Goal: Information Seeking & Learning: Learn about a topic

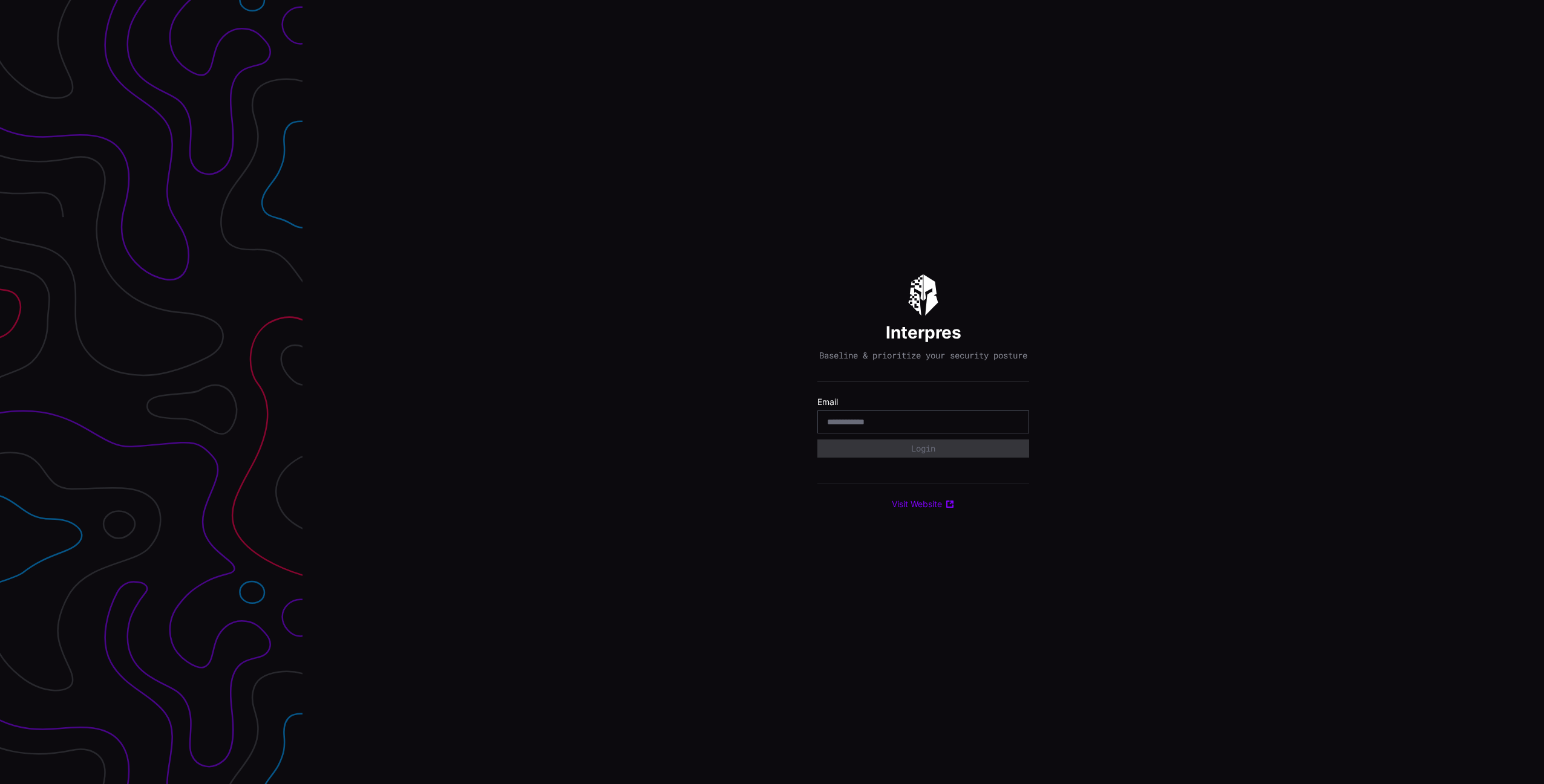
click at [1020, 429] on div at bounding box center [923, 422] width 212 height 23
click at [1018, 428] on input "email" at bounding box center [924, 422] width 193 height 11
click at [1543, 428] on com-1password-button at bounding box center [1544, 392] width 0 height 784
click at [907, 428] on input "email" at bounding box center [924, 422] width 193 height 11
click at [1003, 433] on div at bounding box center [923, 422] width 212 height 23
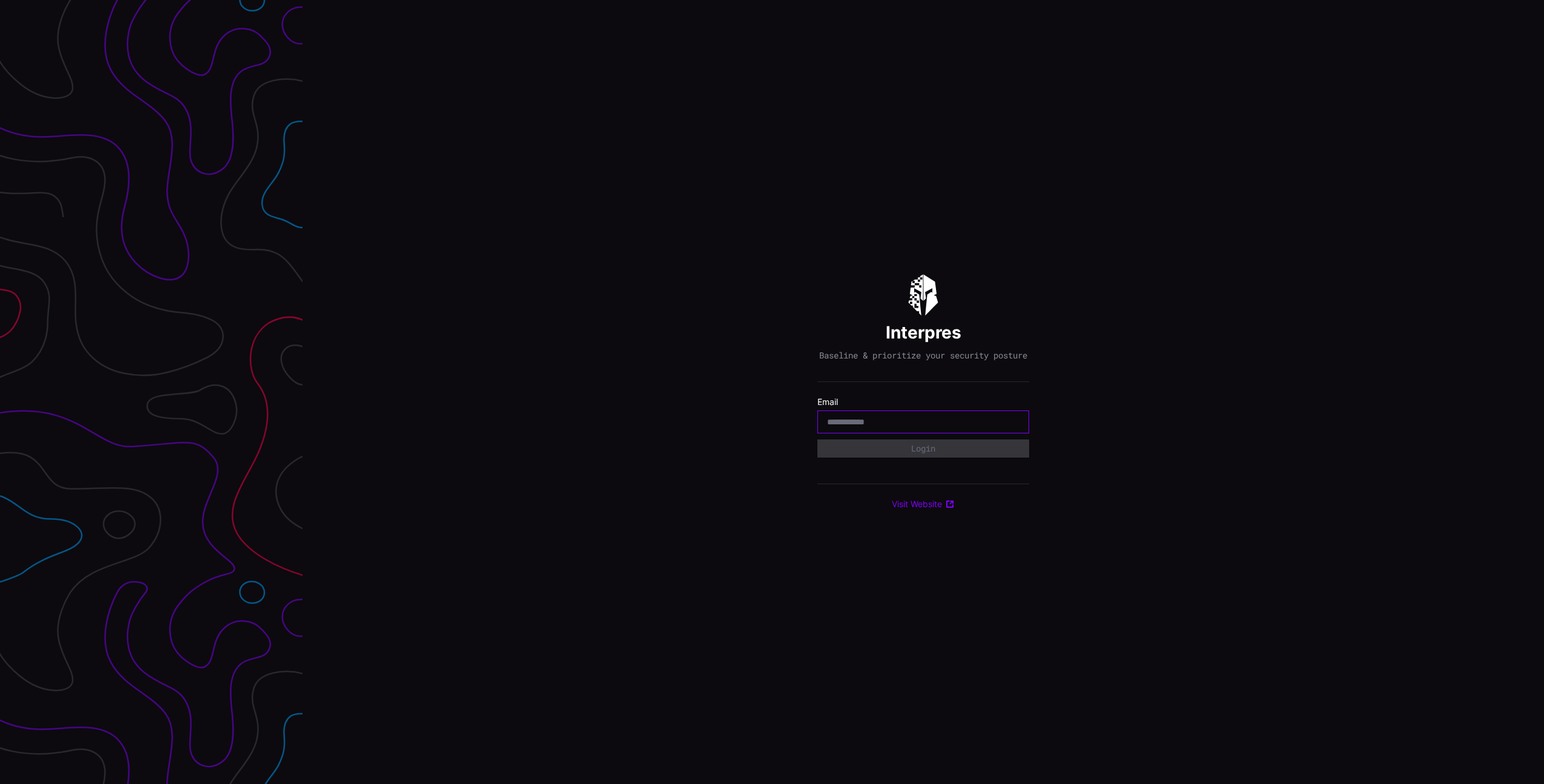
click at [1006, 428] on body "Interpres Baseline & prioritize your security posture Email Login Visit Website" at bounding box center [772, 392] width 1544 height 784
click at [1543, 428] on com-1password-button at bounding box center [1544, 392] width 0 height 784
type input "**********"
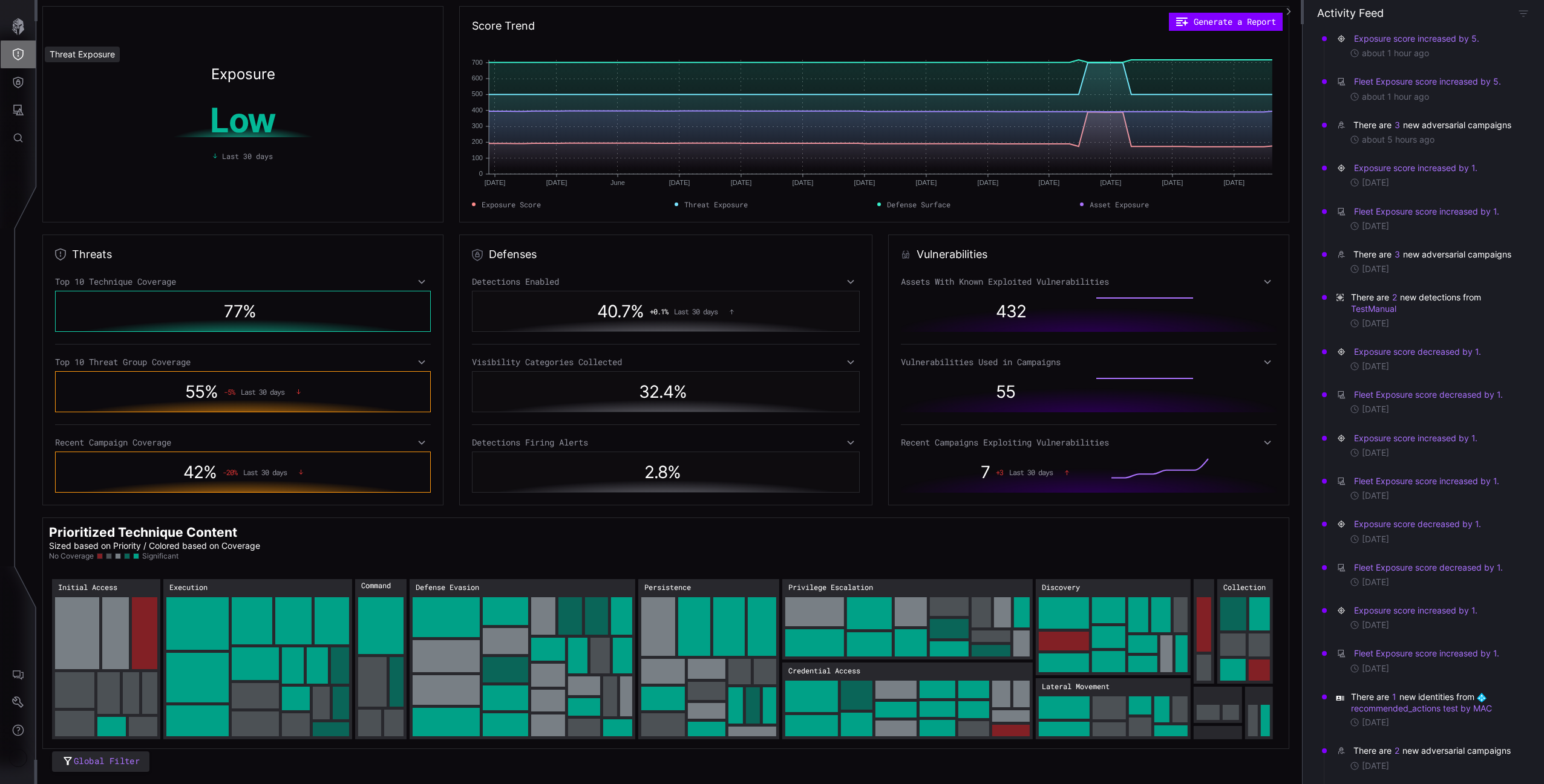
click at [22, 57] on icon "Threat Exposure" at bounding box center [18, 54] width 11 height 12
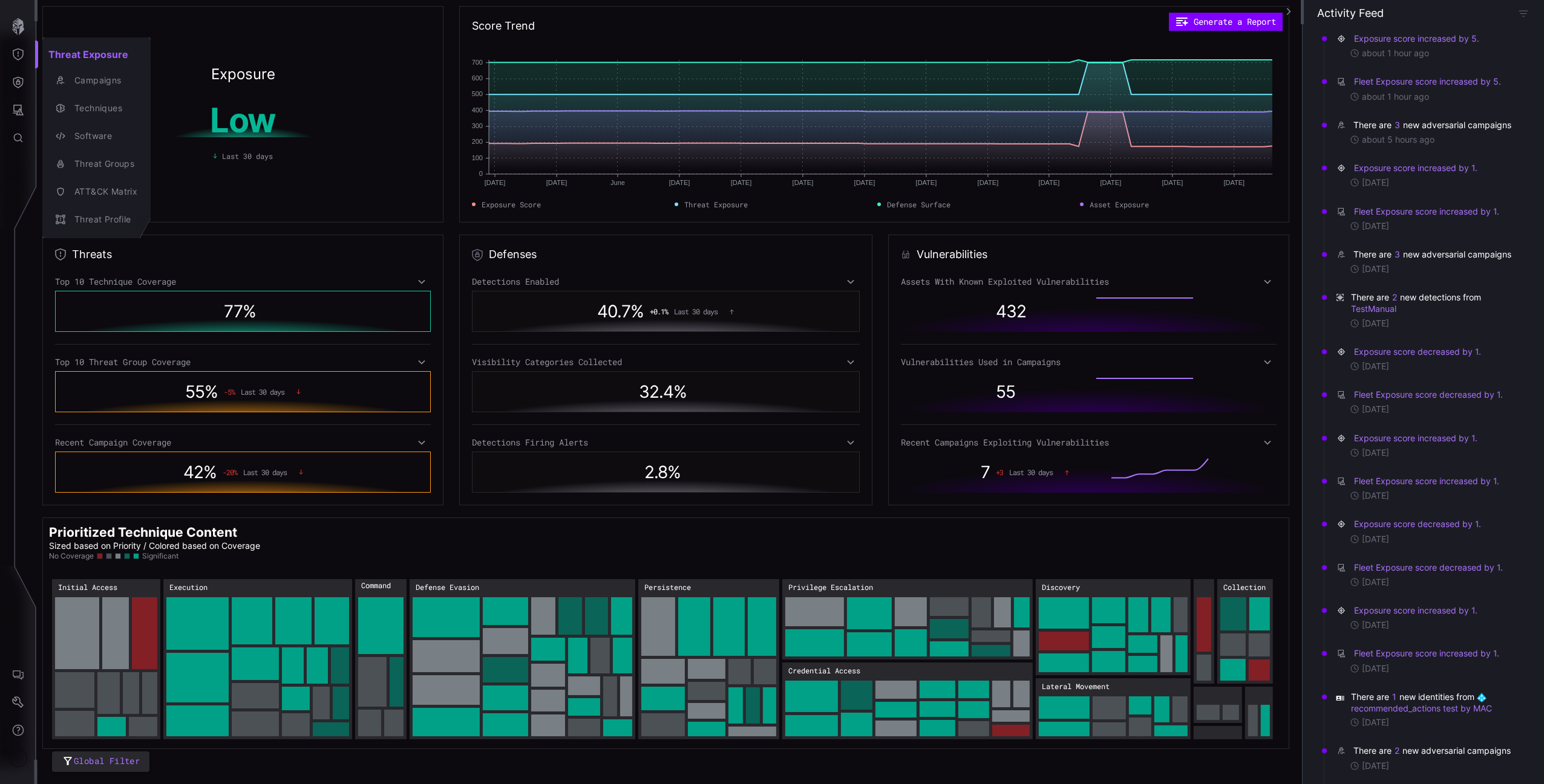
click at [16, 175] on div at bounding box center [772, 392] width 1544 height 784
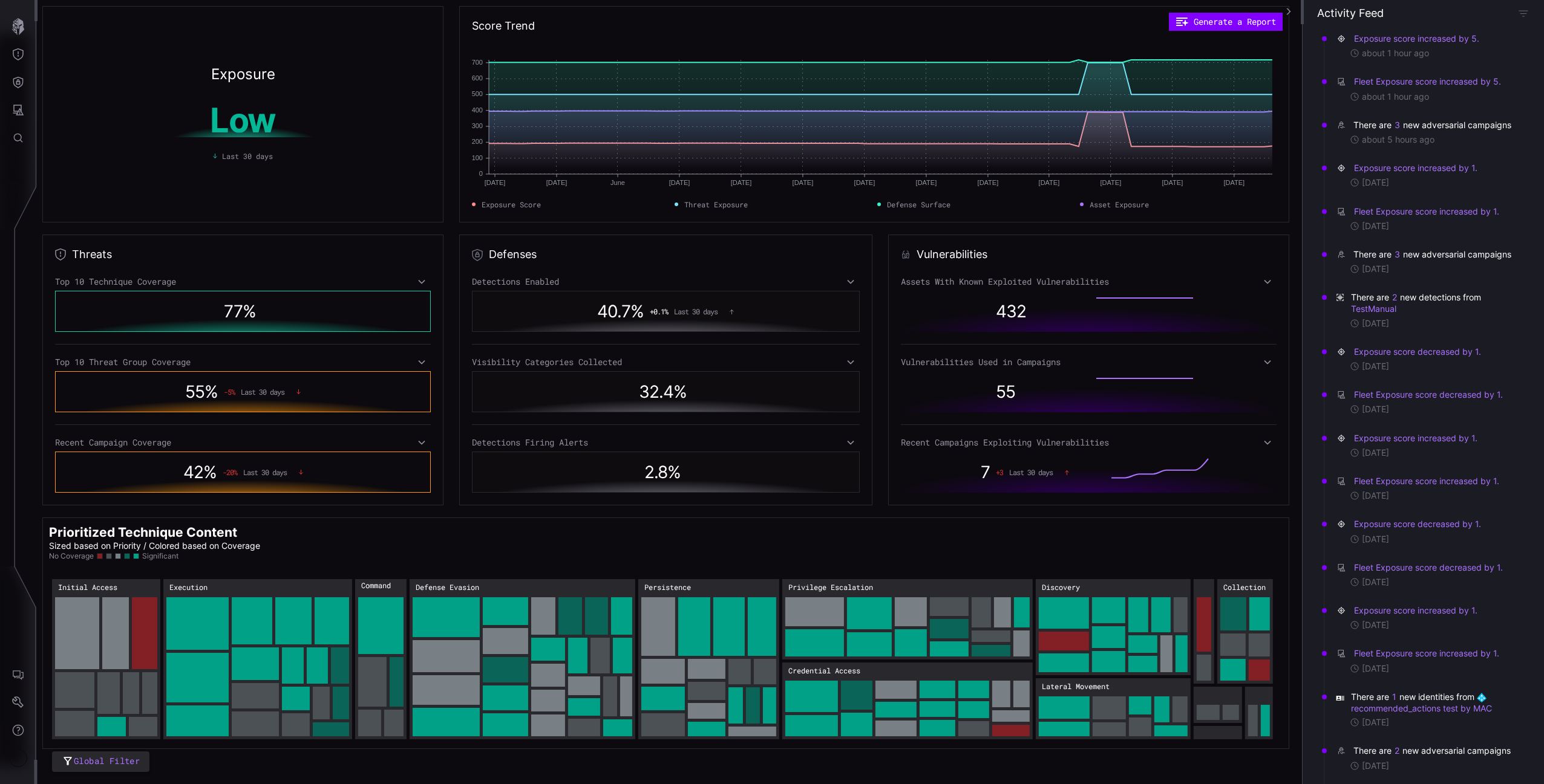
click at [27, 138] on div "Threat Exposure Campaigns Techniques Software Threat Groups ATT&CK Matrix Threa…" at bounding box center [774, 392] width 1540 height 784
click at [21, 134] on icon "Global Search" at bounding box center [18, 138] width 12 height 12
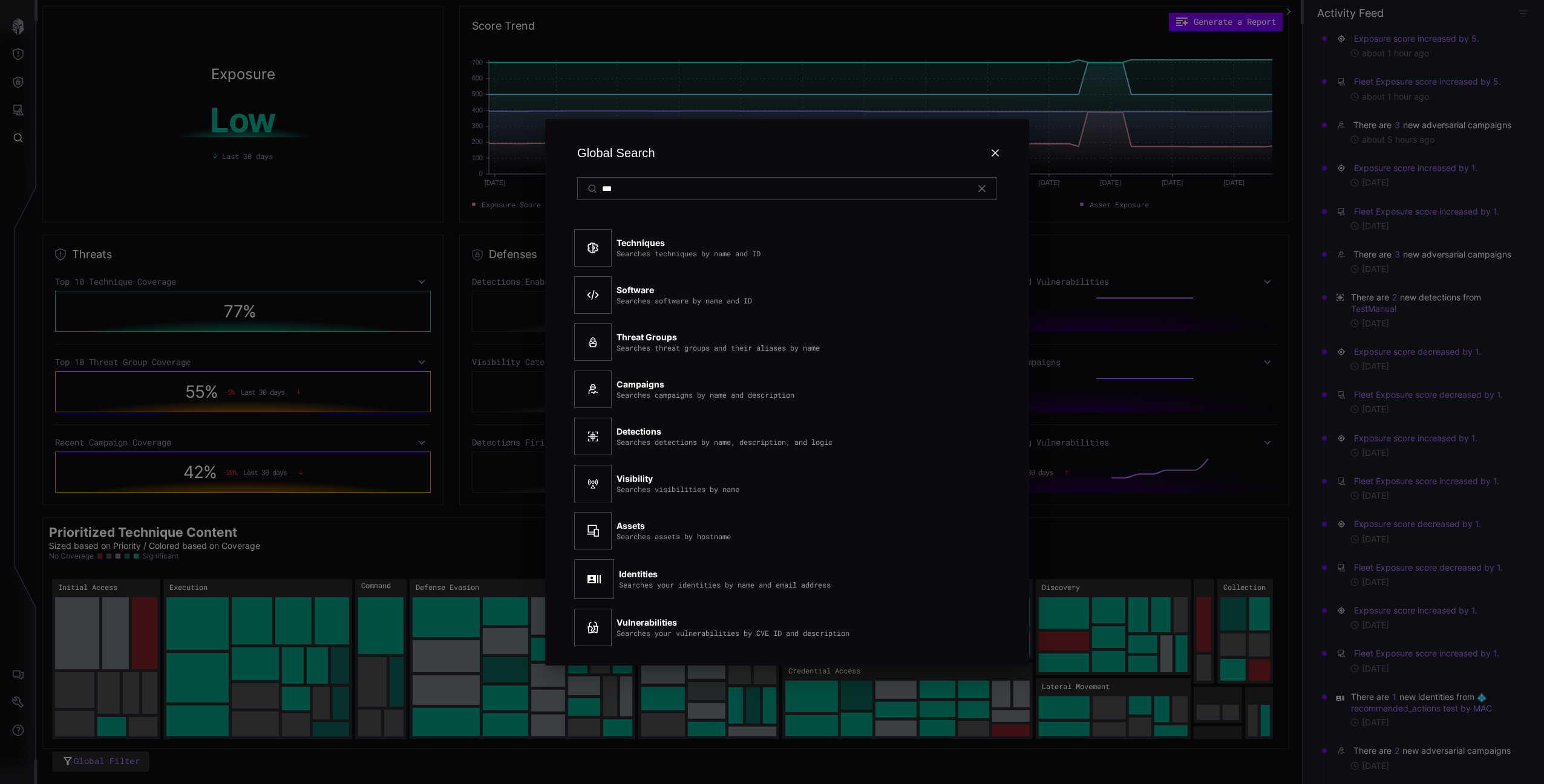
type input "***"
drag, startPoint x: 71, startPoint y: 98, endPoint x: 9, endPoint y: 73, distance: 66.9
click at [71, 98] on div "Global Search *** Techniques Searches techniques by name and ID Software Search…" at bounding box center [787, 392] width 1514 height 784
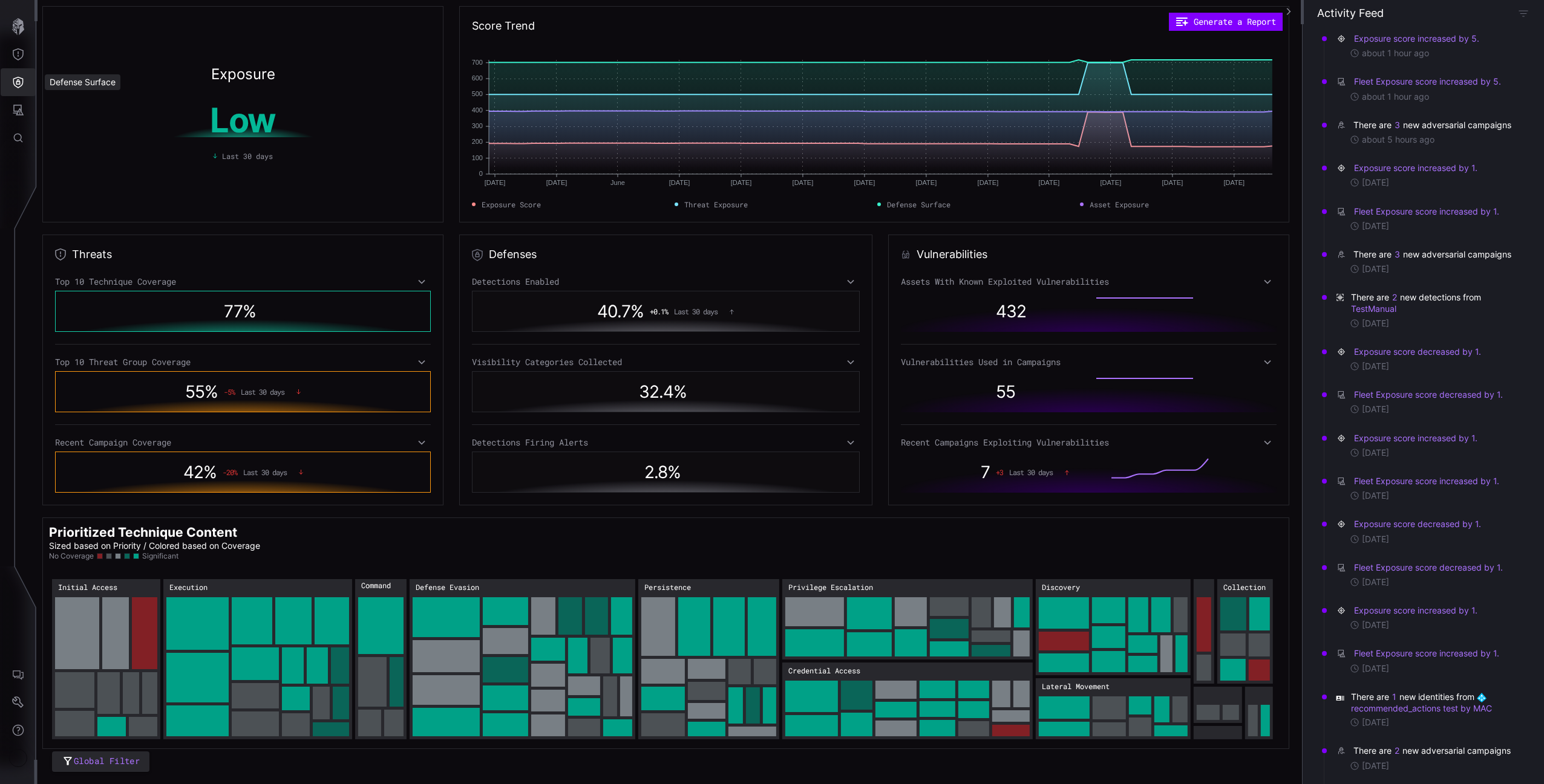
click at [19, 78] on icon "Defense Surface" at bounding box center [19, 83] width 10 height 11
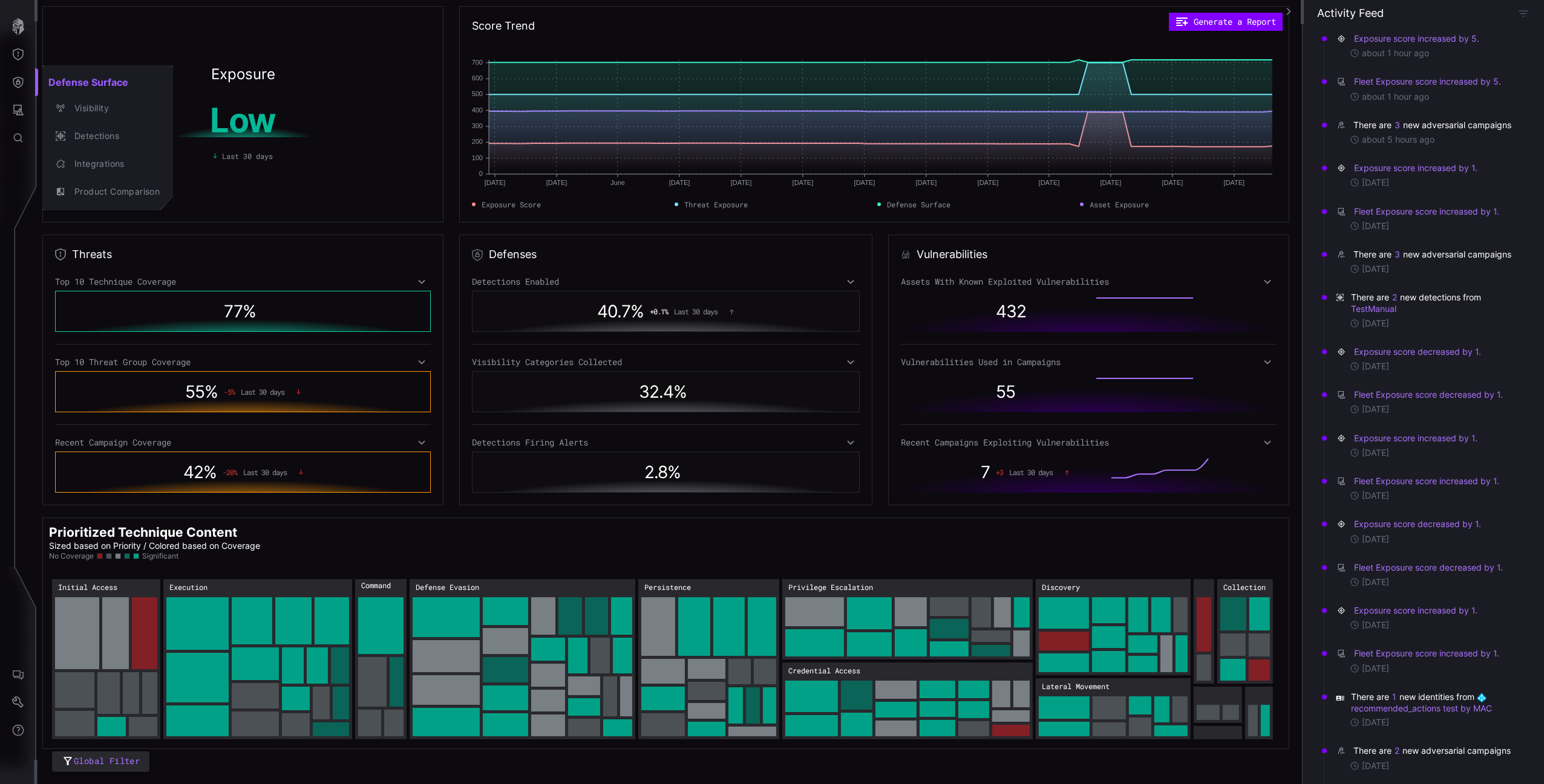
click at [20, 59] on div at bounding box center [772, 392] width 1544 height 784
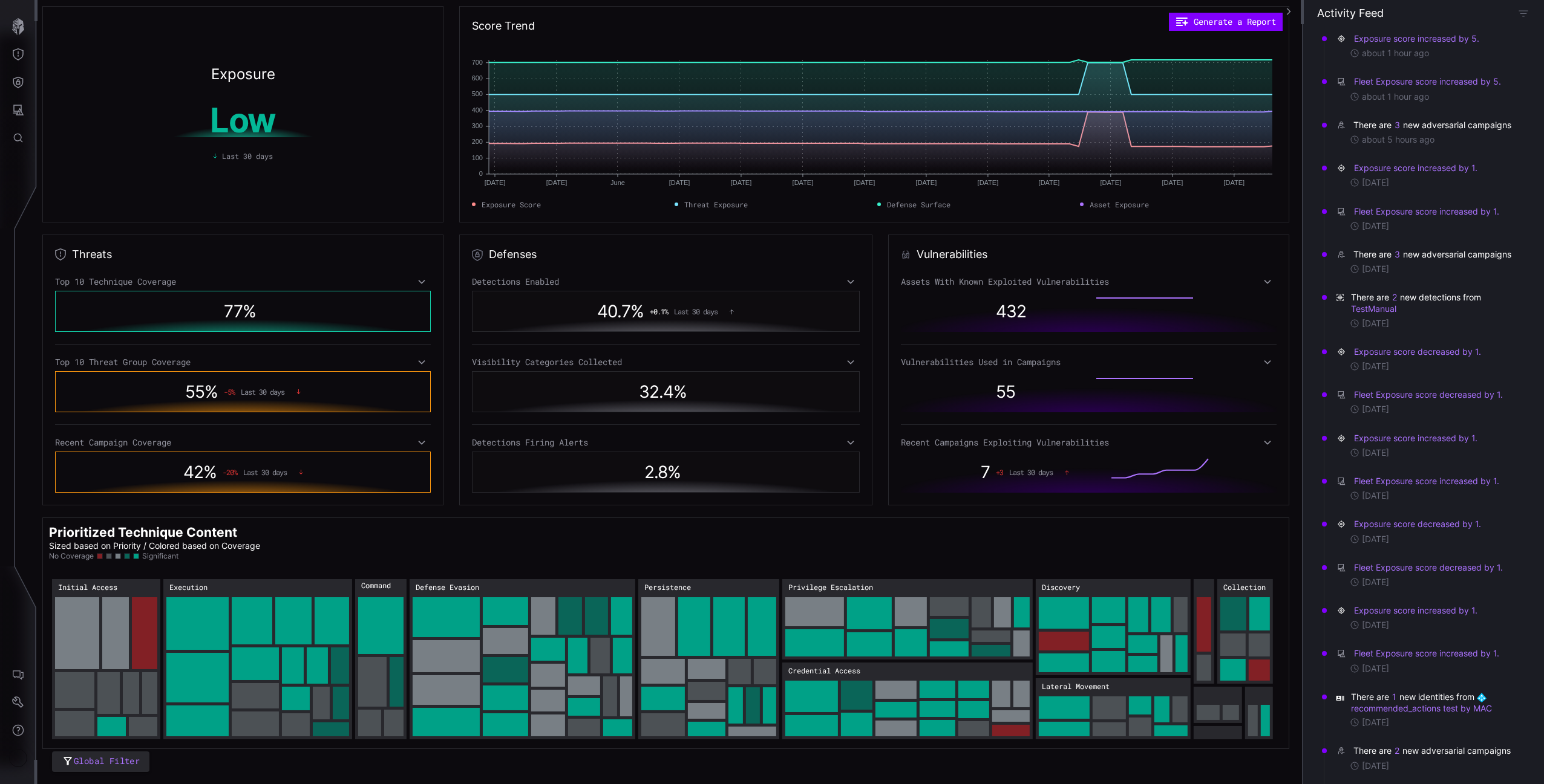
click at [18, 58] on div "Defense Surface Visibility Detections Integrations Product Comparison" at bounding box center [774, 392] width 1540 height 784
click at [18, 58] on icon "Threat Exposure" at bounding box center [18, 54] width 12 height 12
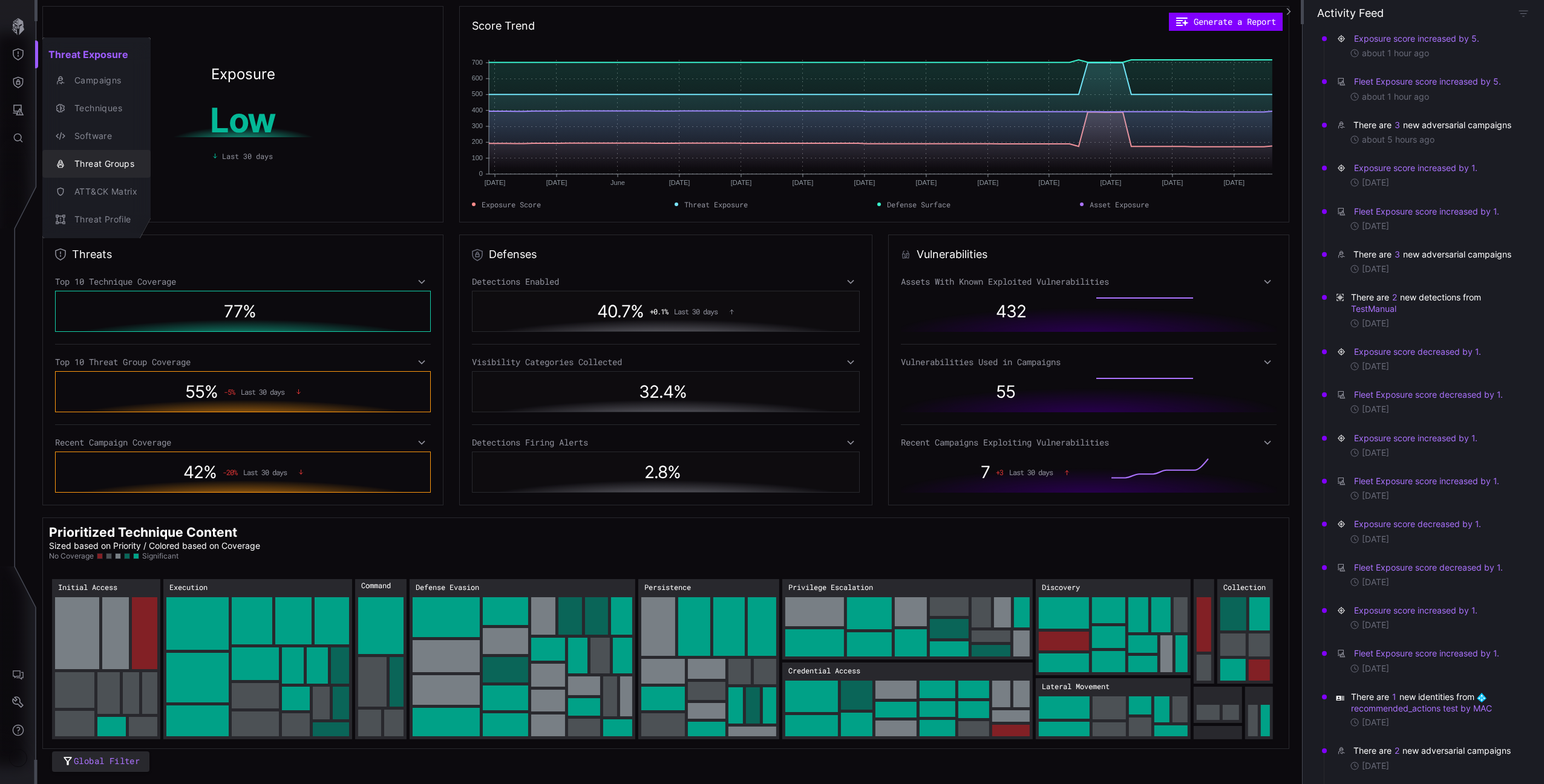
click at [114, 169] on div "Threat Groups" at bounding box center [103, 164] width 69 height 15
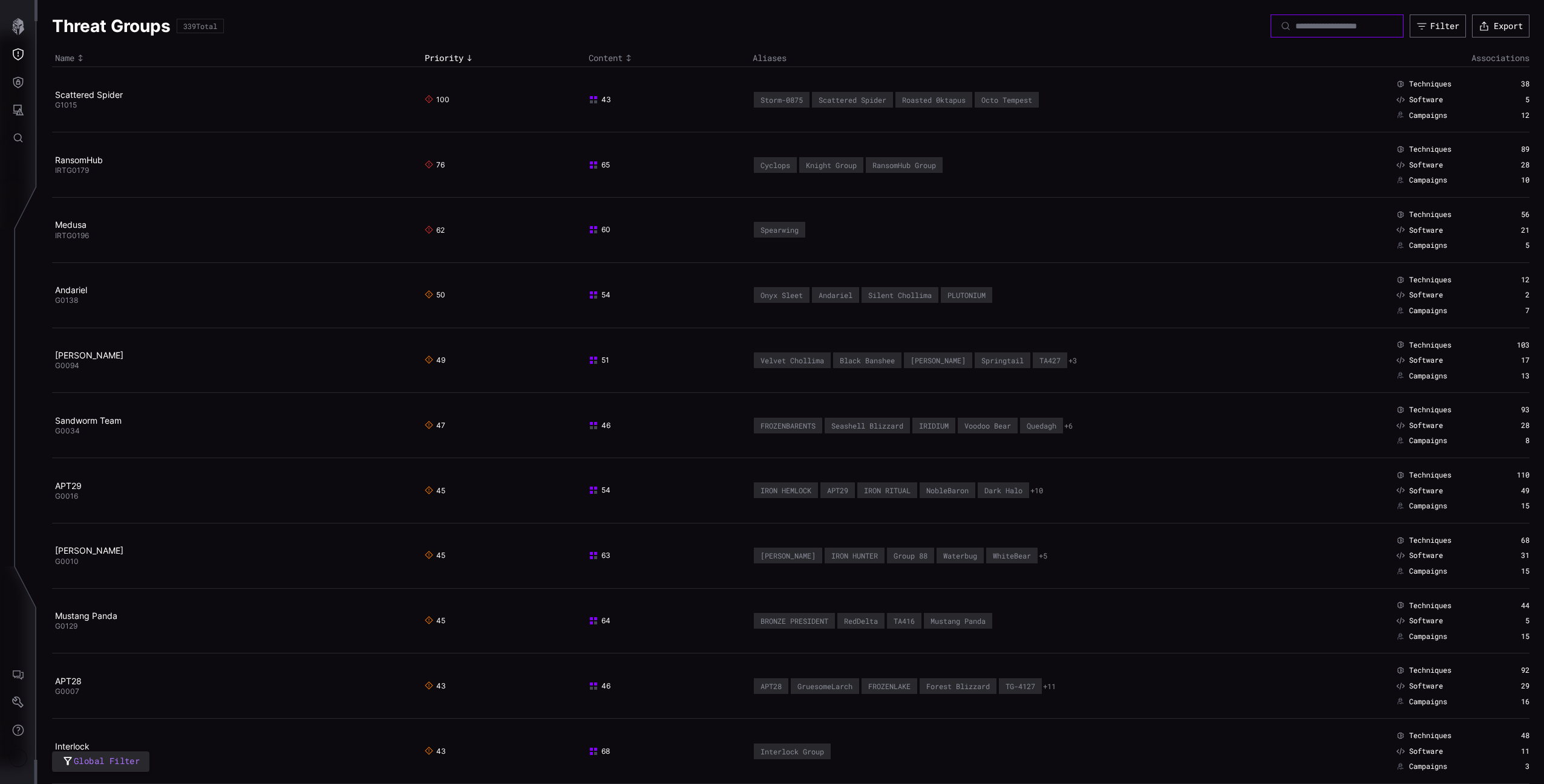
click at [1295, 29] on input at bounding box center [1337, 26] width 85 height 11
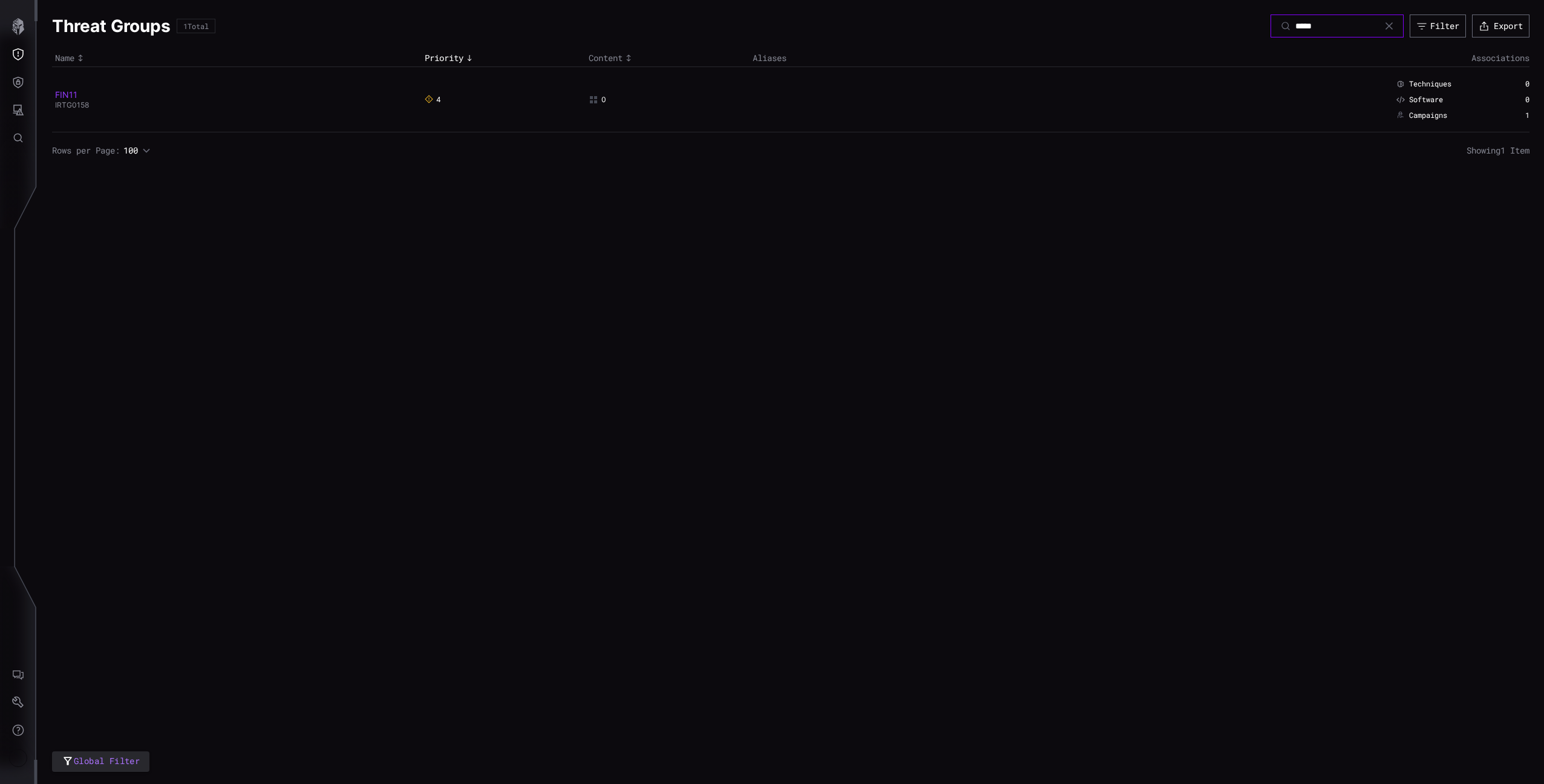
type input "*****"
click at [74, 94] on link "FIN11" at bounding box center [66, 95] width 22 height 10
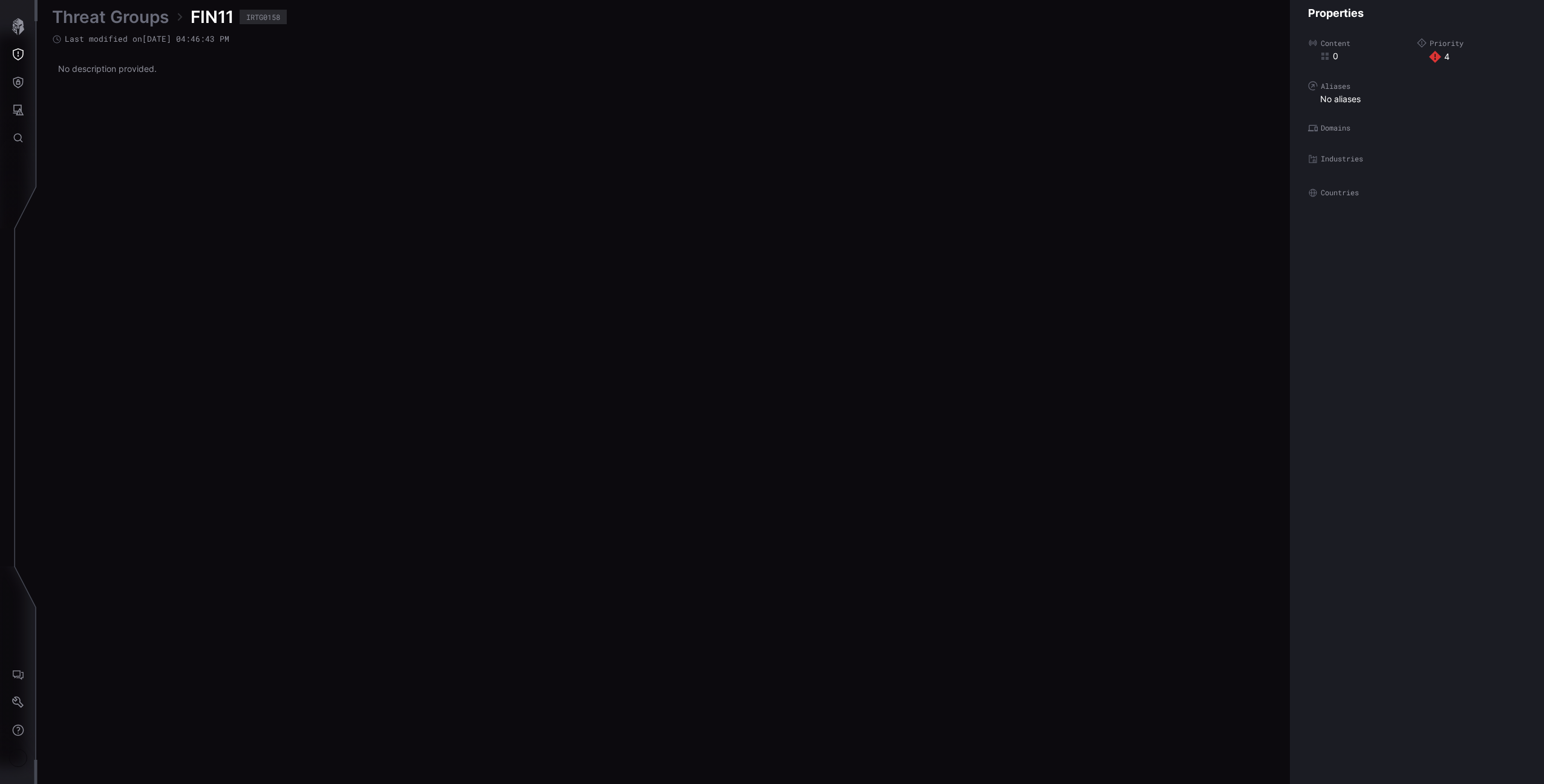
scroll to position [2398, 301]
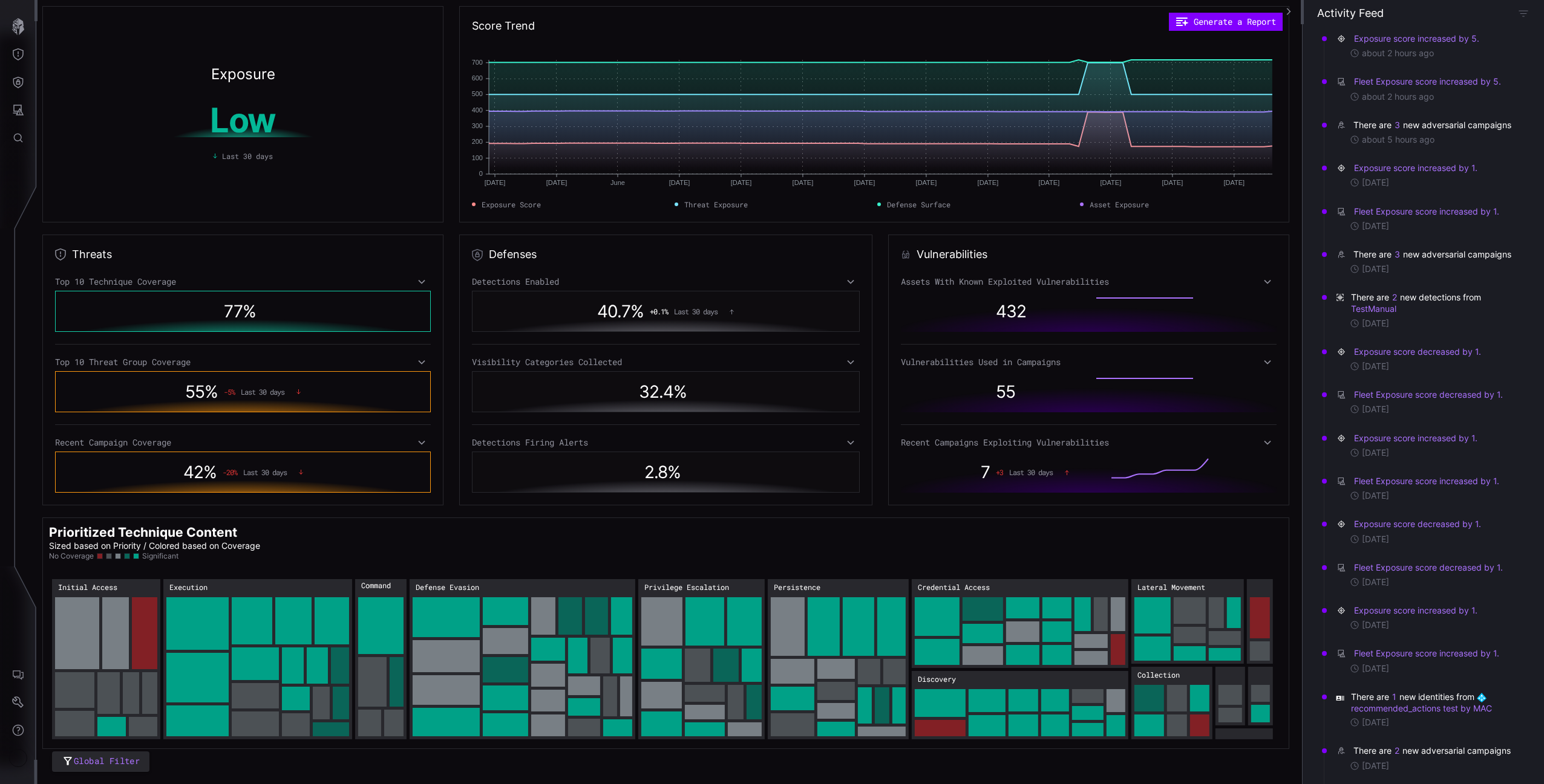
click at [295, 272] on div "Threats Top 10 Technique Coverage 77 % Top 10 Threat Group Coverage 55 % -5 % L…" at bounding box center [242, 370] width 402 height 271
click at [293, 282] on div "Top 10 Technique Coverage" at bounding box center [242, 282] width 376 height 11
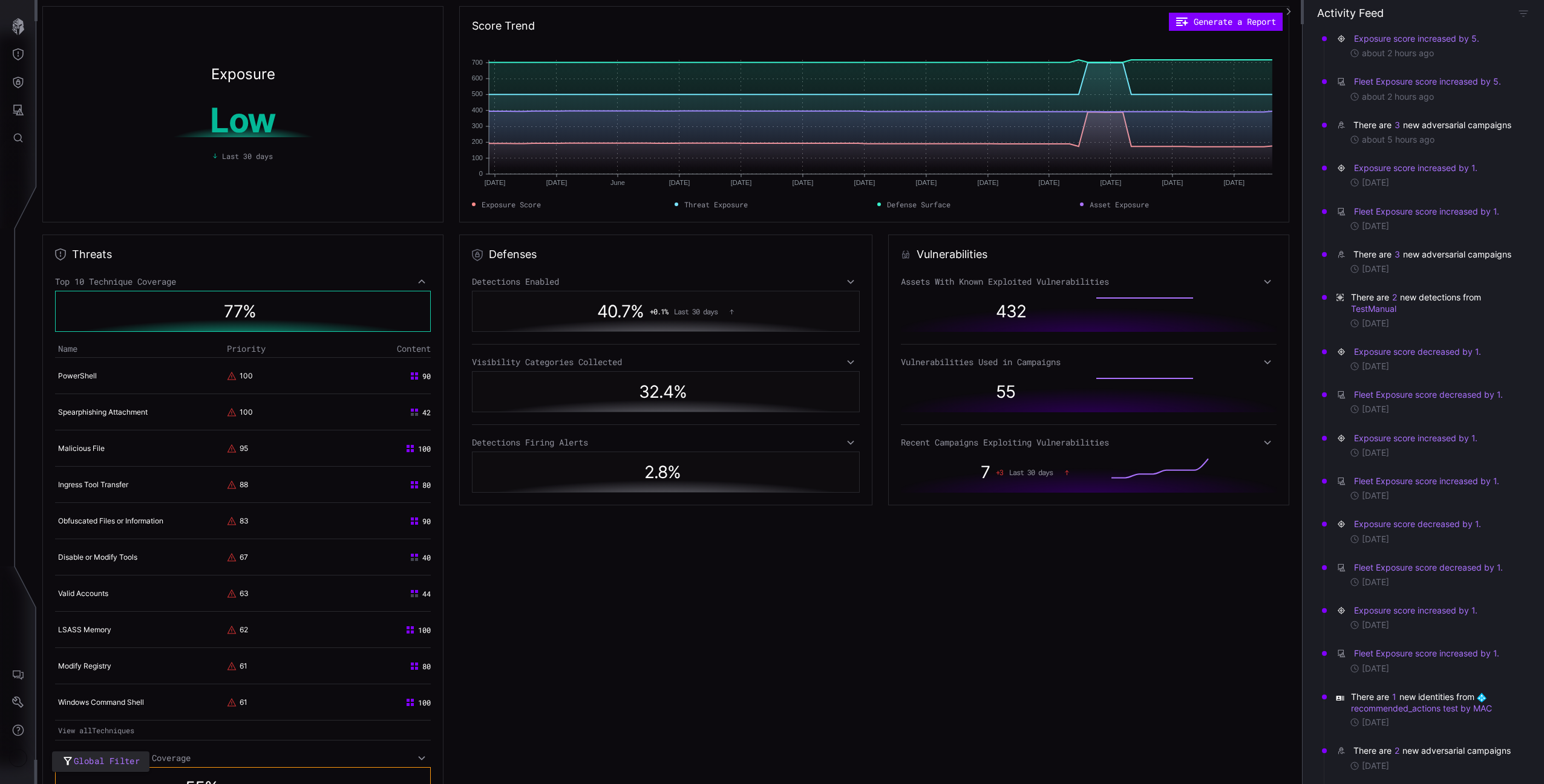
click at [293, 282] on div "Top 10 Technique Coverage" at bounding box center [242, 282] width 376 height 11
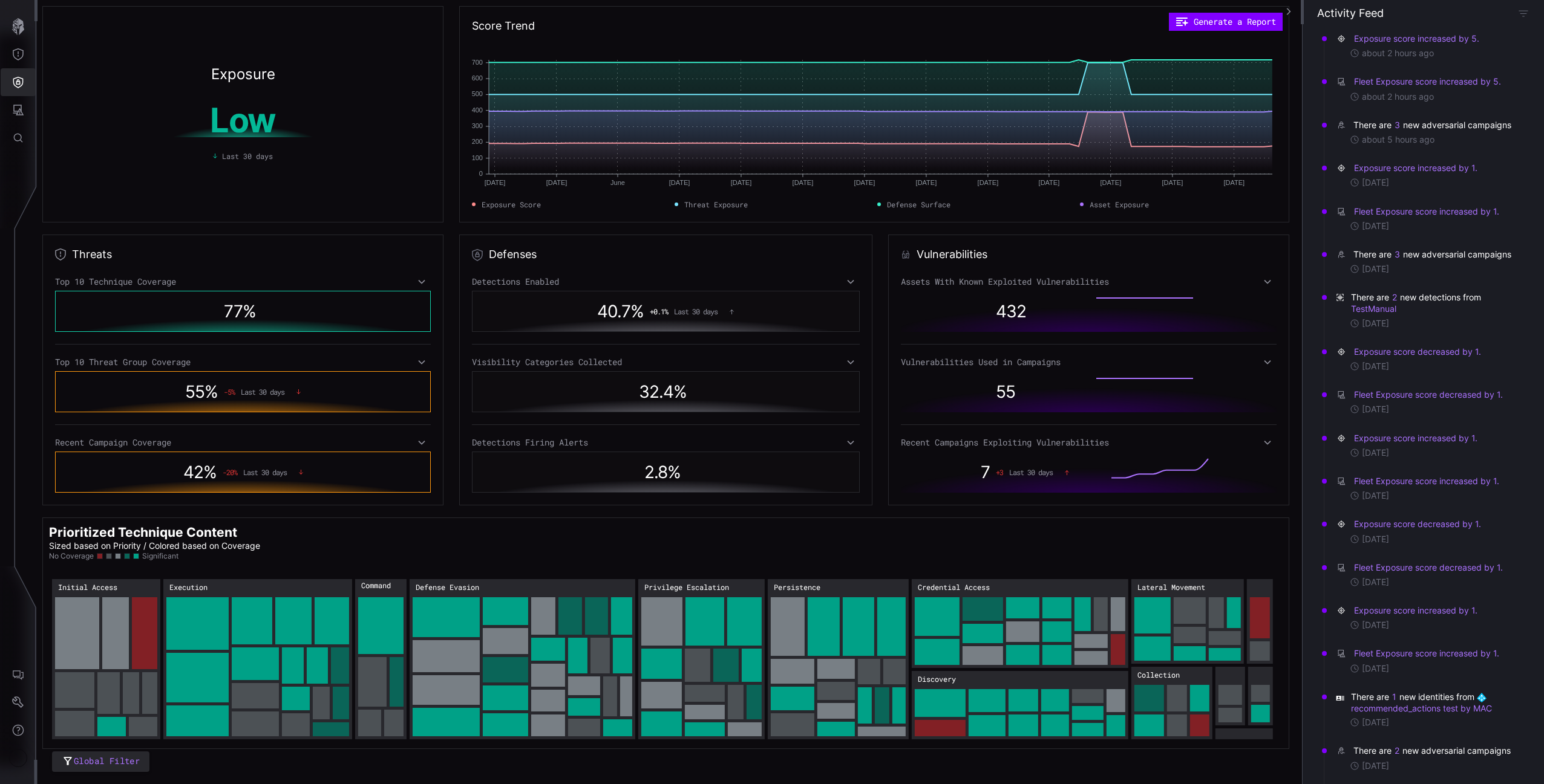
click at [16, 82] on icon "Defense Surface" at bounding box center [18, 82] width 12 height 12
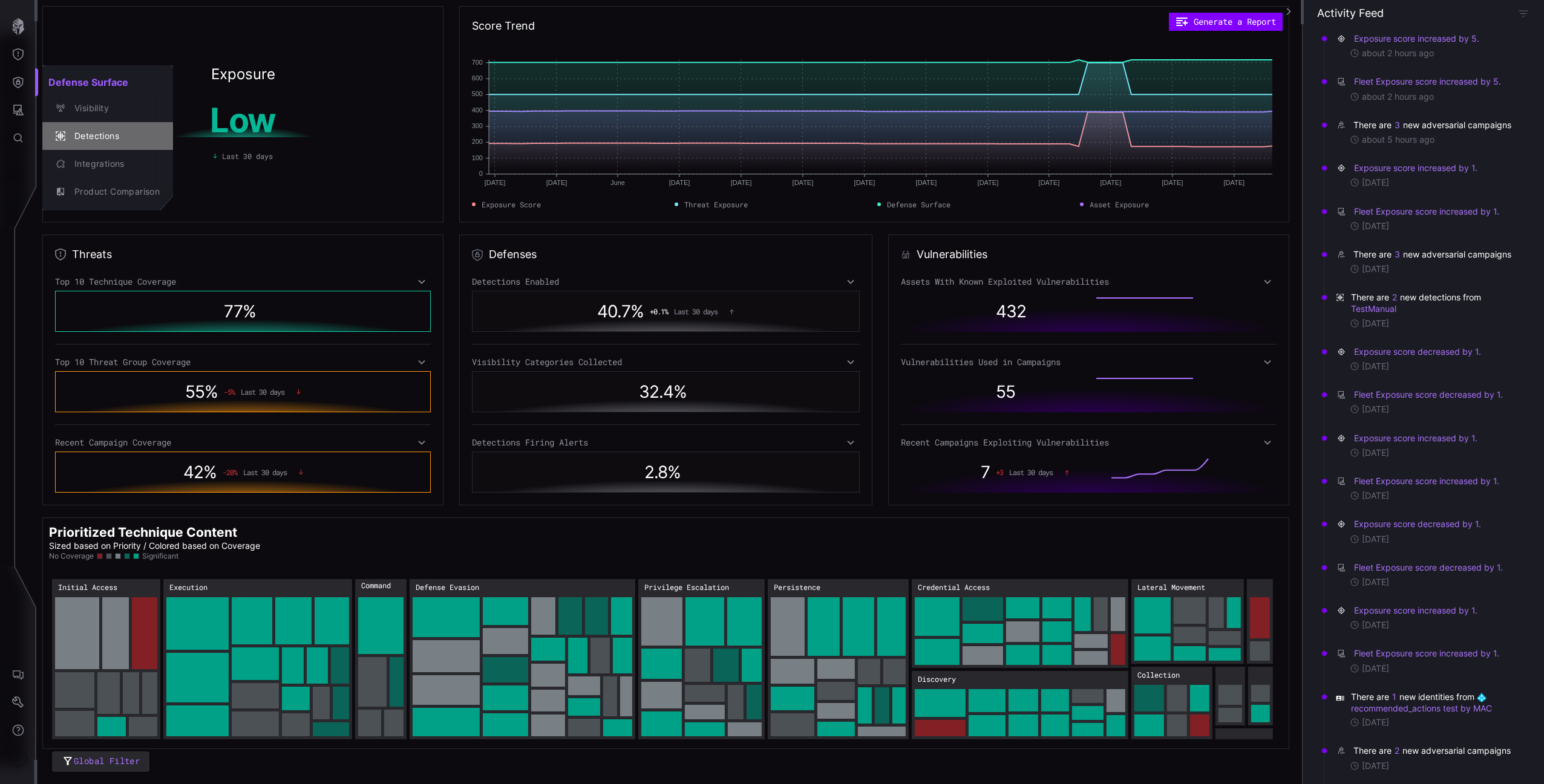
click at [109, 129] on div "Detections" at bounding box center [114, 136] width 91 height 15
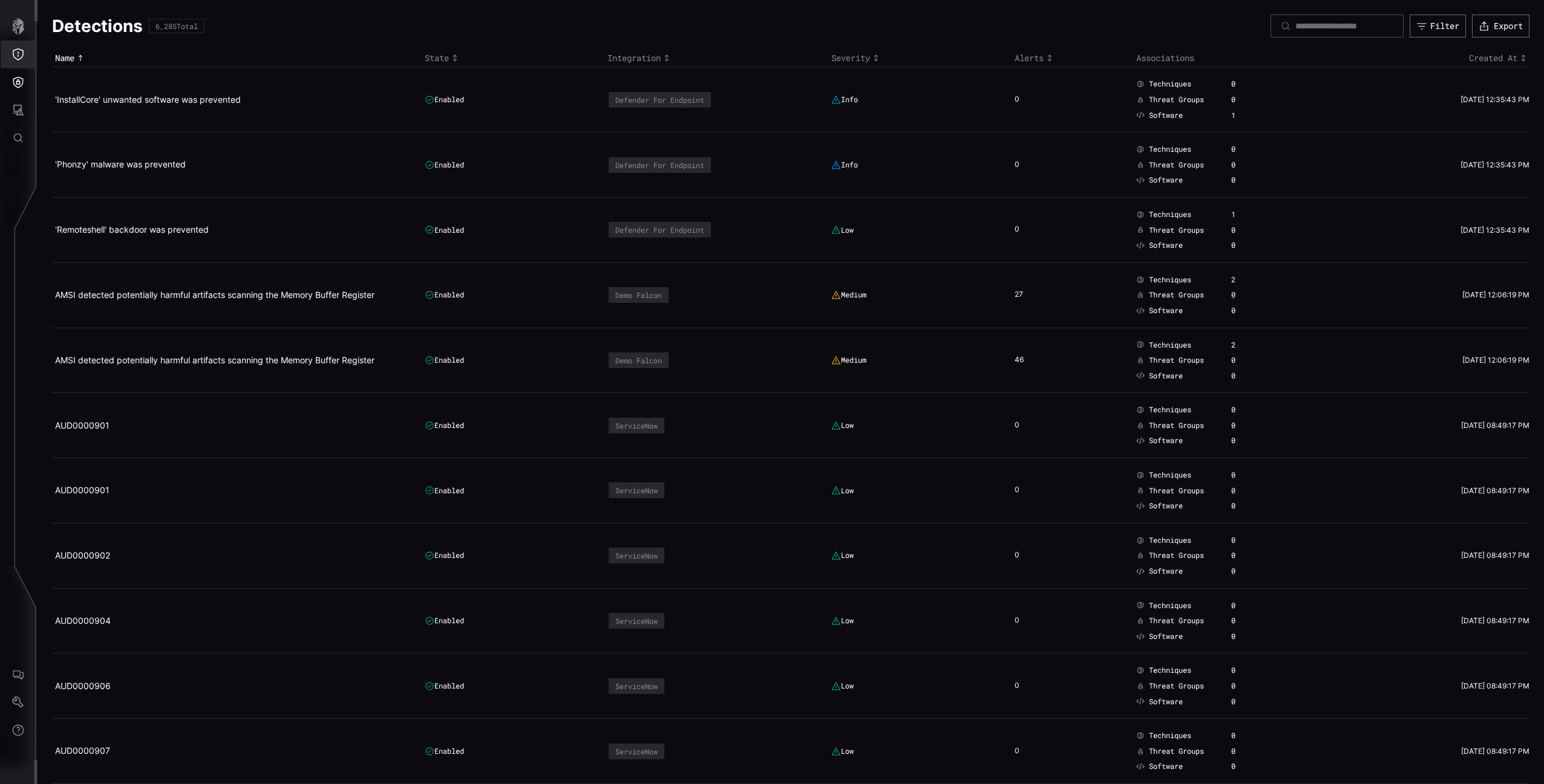
click at [30, 61] on button "Threat Exposure" at bounding box center [18, 54] width 35 height 28
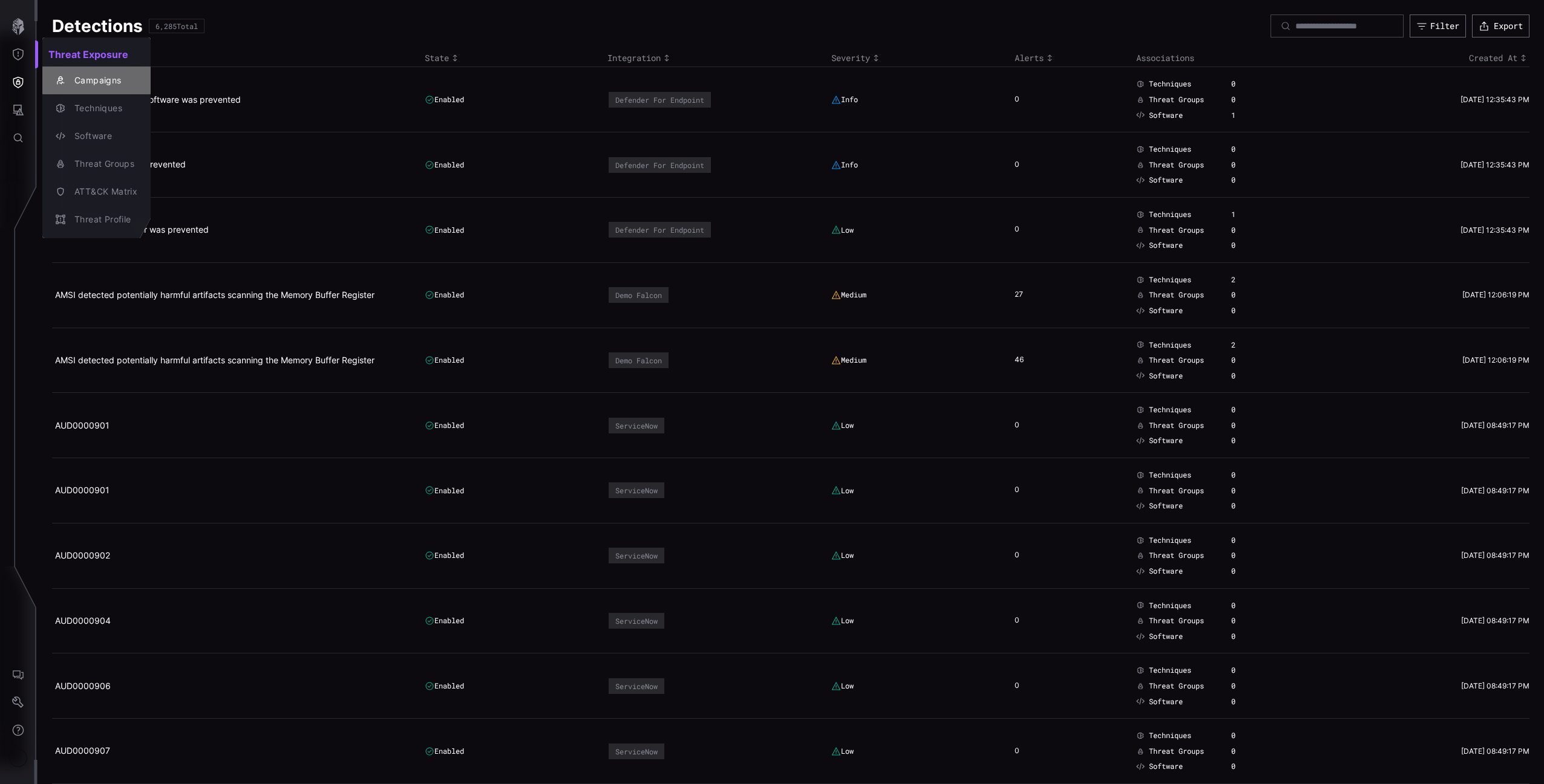
click at [78, 88] on div "Campaigns" at bounding box center [96, 81] width 98 height 17
